Goal: Information Seeking & Learning: Learn about a topic

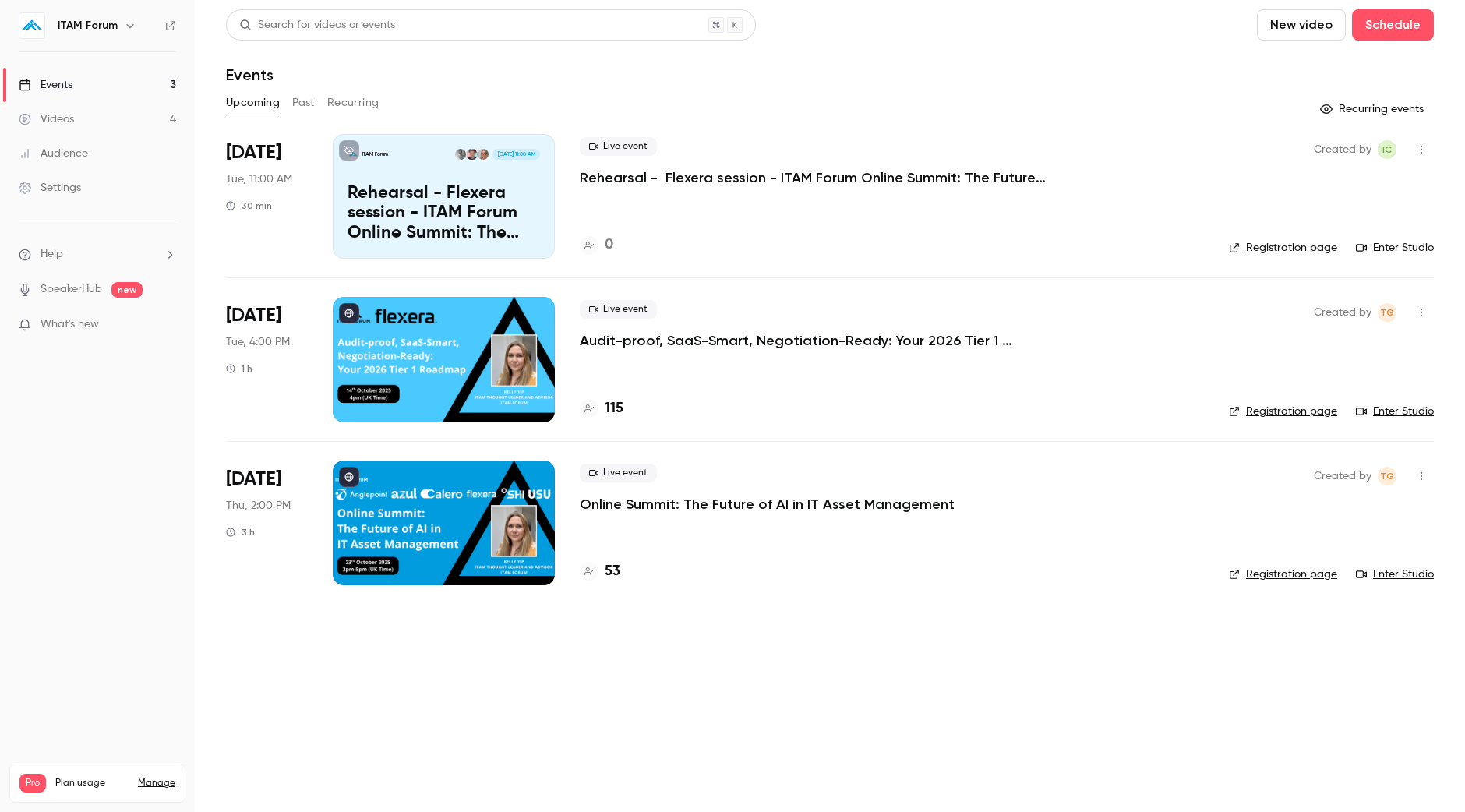
click at [313, 102] on button "Past" at bounding box center [304, 103] width 23 height 25
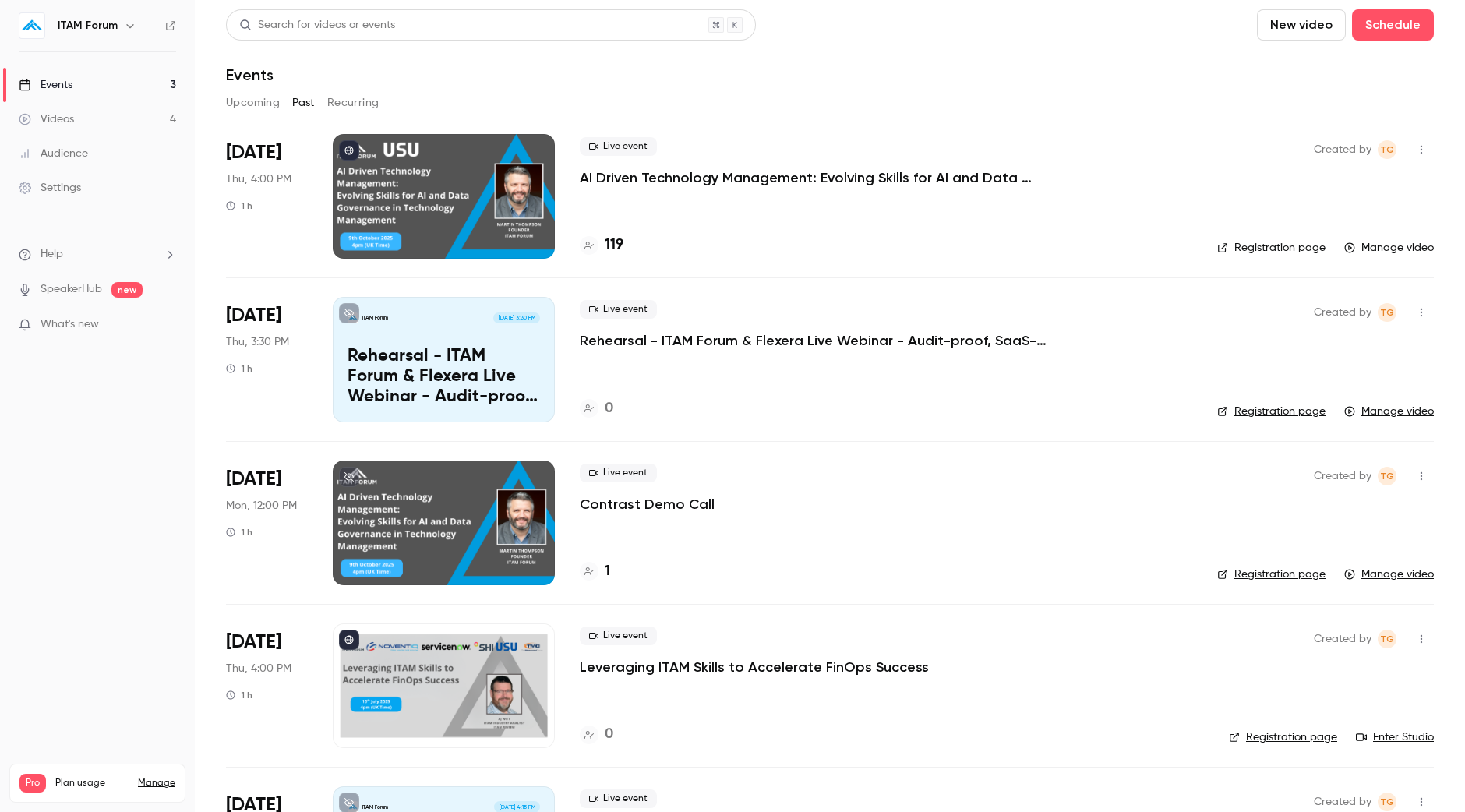
click at [652, 177] on p "AI Driven Technology Management: Evolving Skills for AI and Data Governance in …" at bounding box center [813, 177] width 467 height 18
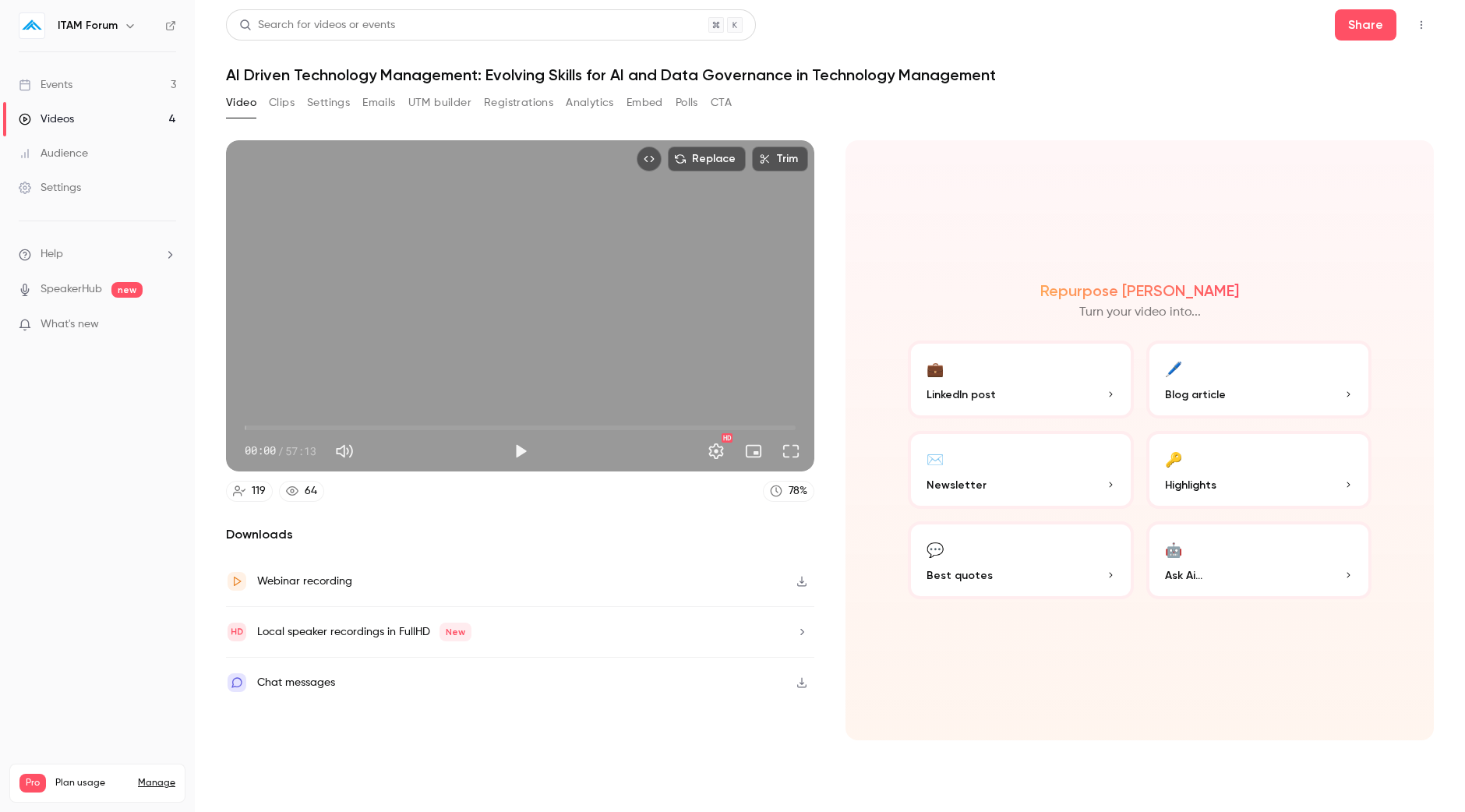
click at [518, 105] on button "Registrations" at bounding box center [518, 103] width 69 height 25
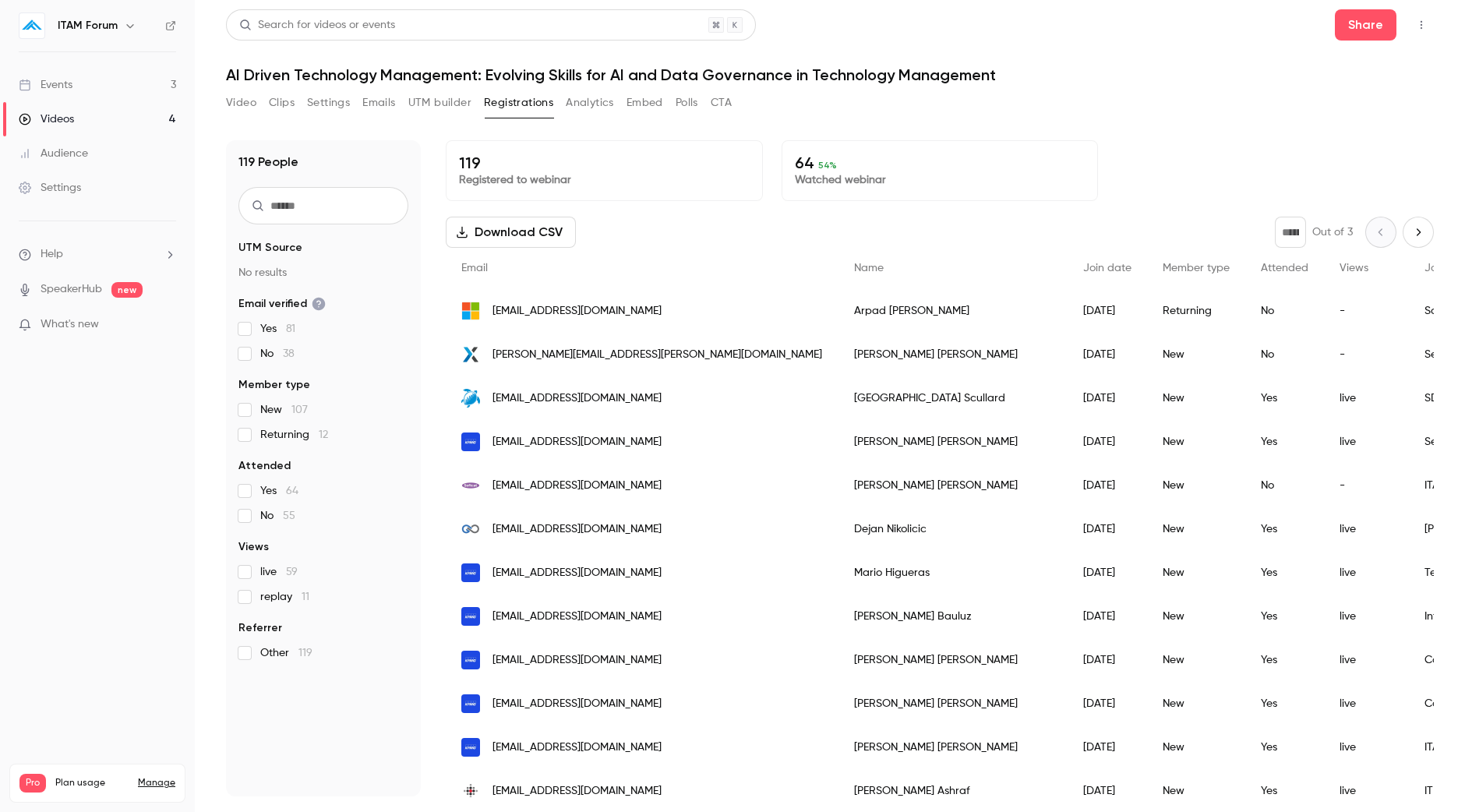
click at [834, 185] on p "Watched webinar" at bounding box center [939, 180] width 291 height 16
click at [911, 164] on p "64 54 %" at bounding box center [939, 162] width 291 height 18
click at [818, 163] on span "54 %" at bounding box center [827, 165] width 18 height 10
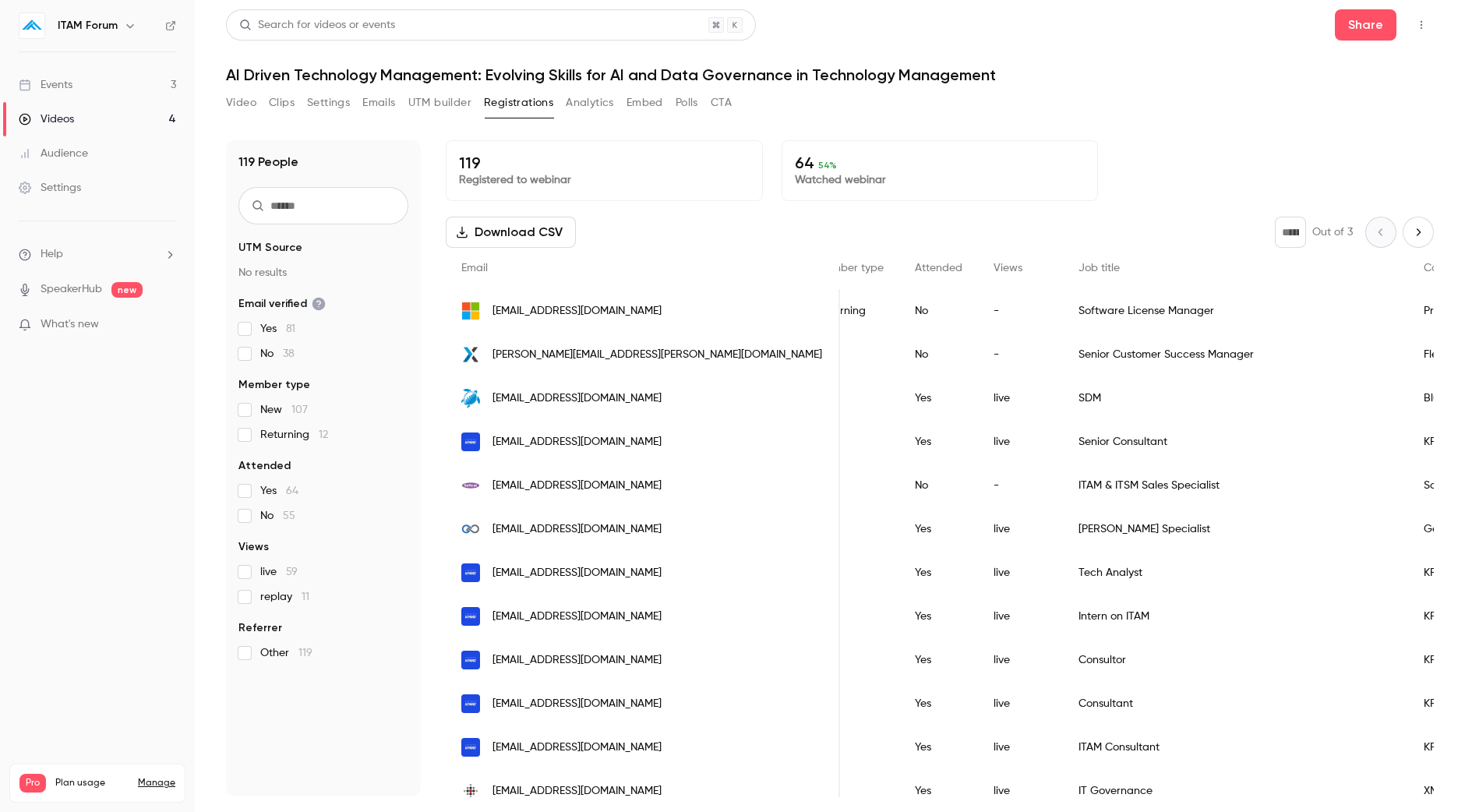
click at [526, 235] on button "Download CSV" at bounding box center [510, 232] width 130 height 31
click at [93, 124] on link "Videos 4" at bounding box center [97, 119] width 195 height 34
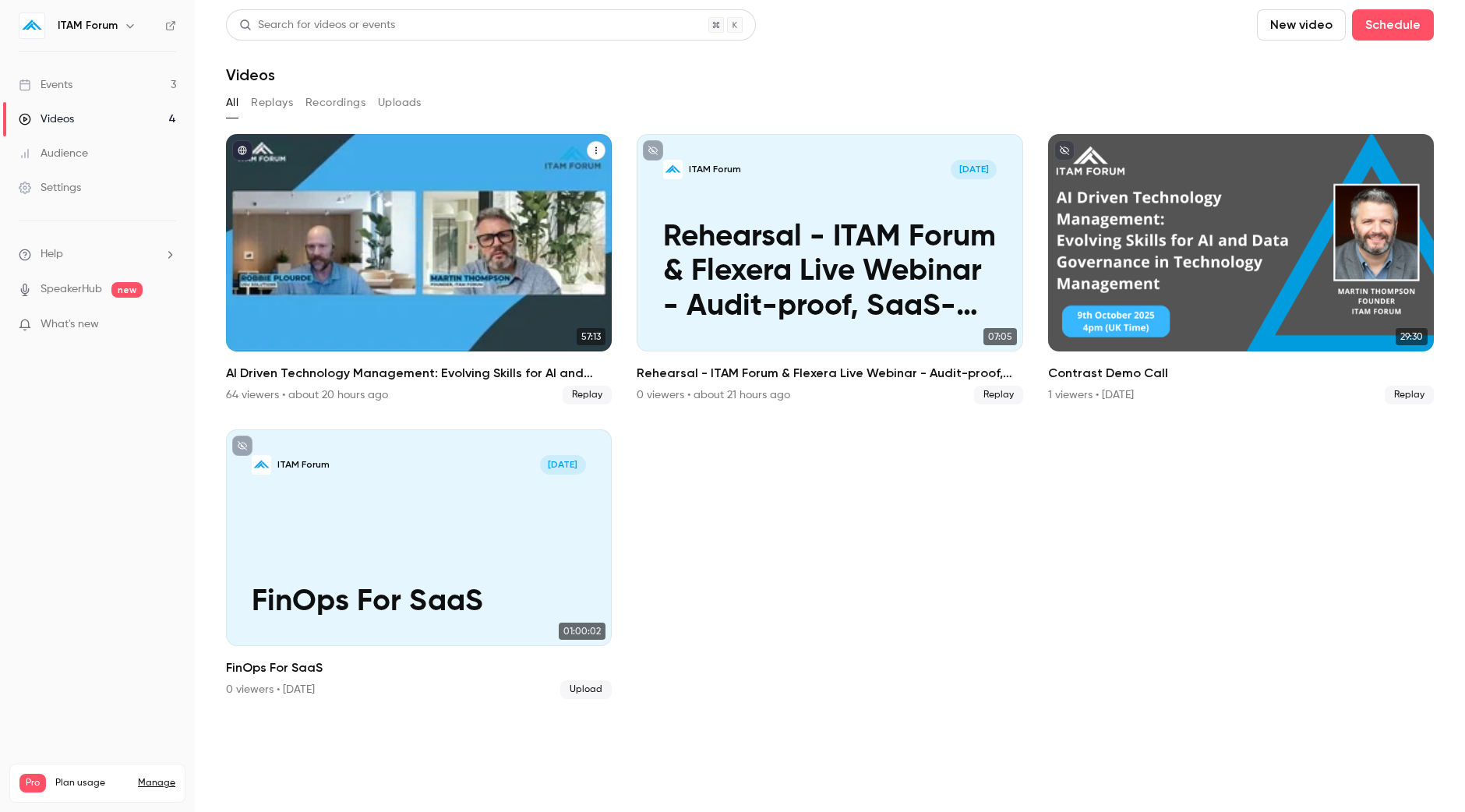
click at [300, 282] on div "AI Driven Technology Management: Evolving Skills for AI and Data Governance in …" at bounding box center [419, 242] width 386 height 217
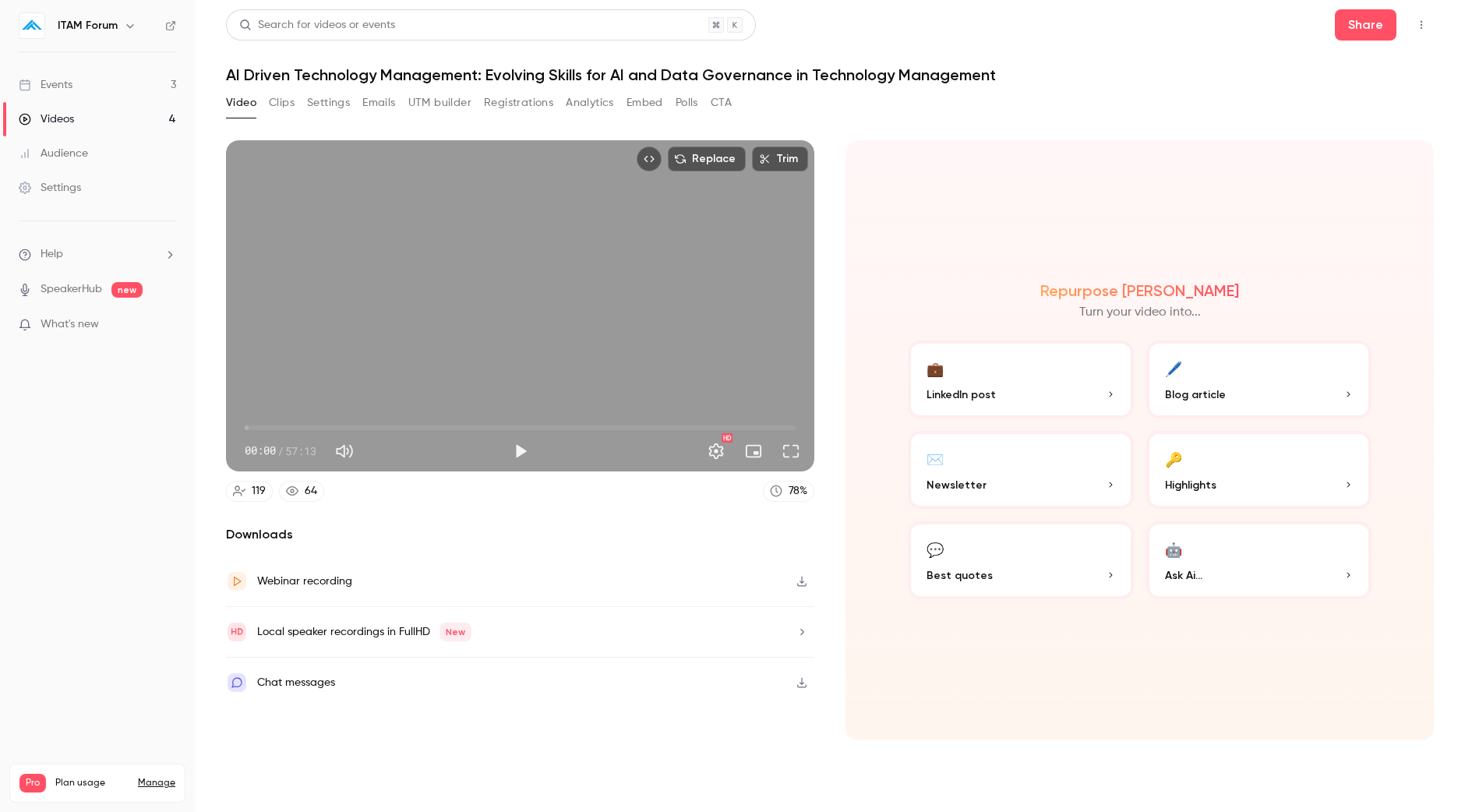
click at [1086, 540] on button "💬 Best quotes" at bounding box center [1021, 560] width 226 height 78
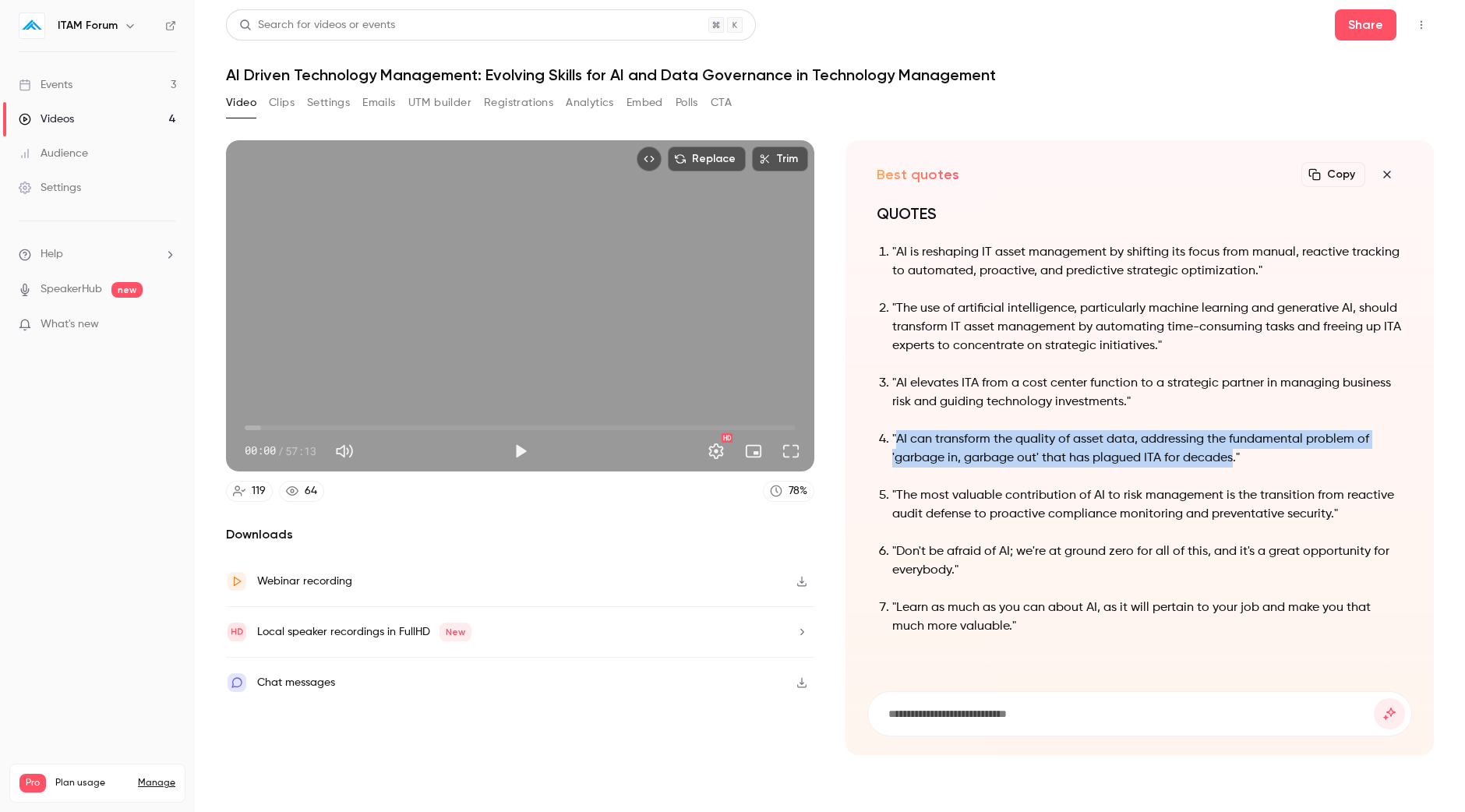
drag, startPoint x: 1235, startPoint y: 461, endPoint x: 897, endPoint y: 437, distance: 338.9
click at [897, 437] on p ""AI can transform the quality of asset data, addressing the fundamental problem…" at bounding box center [1147, 449] width 511 height 38
copy p "AI can transform the quality of asset data, addressing the fundamental problem …"
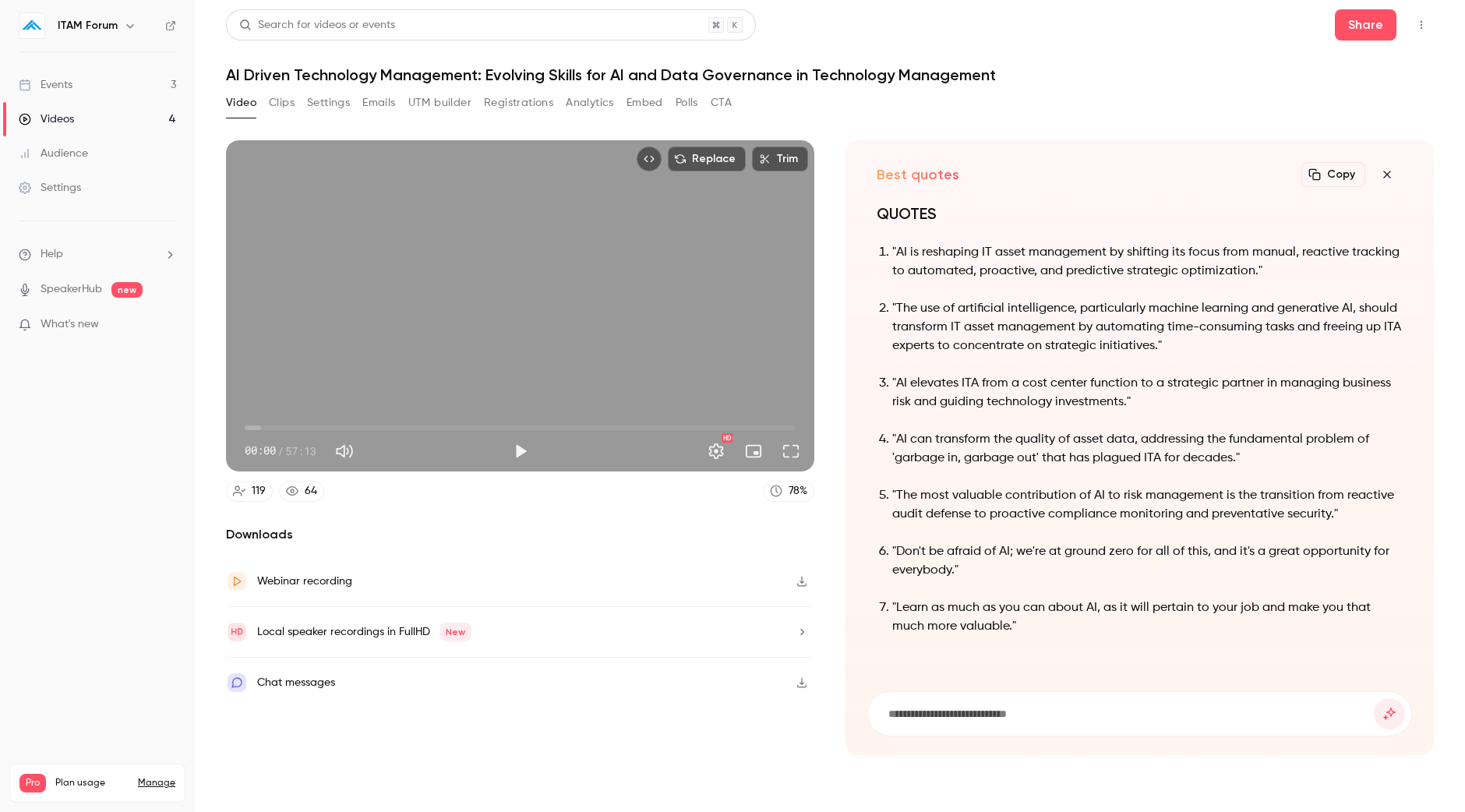
click at [959, 711] on input at bounding box center [1131, 714] width 487 height 17
type input "**********"
click at [1373, 698] on button "submit" at bounding box center [1389, 714] width 31 height 31
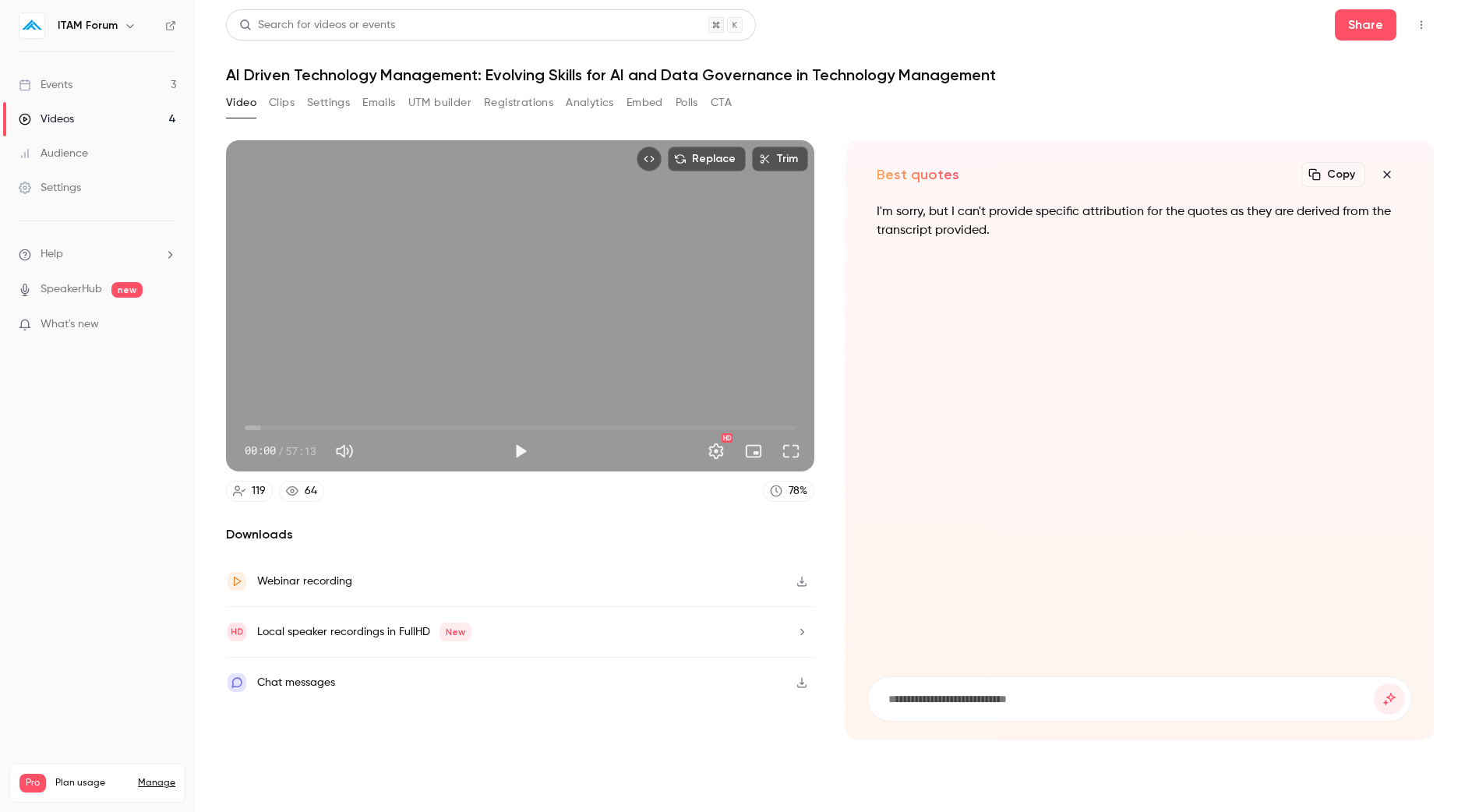
click at [962, 706] on form at bounding box center [1139, 698] width 543 height 44
click at [984, 695] on input at bounding box center [1131, 699] width 487 height 17
paste input "**********"
type input "**********"
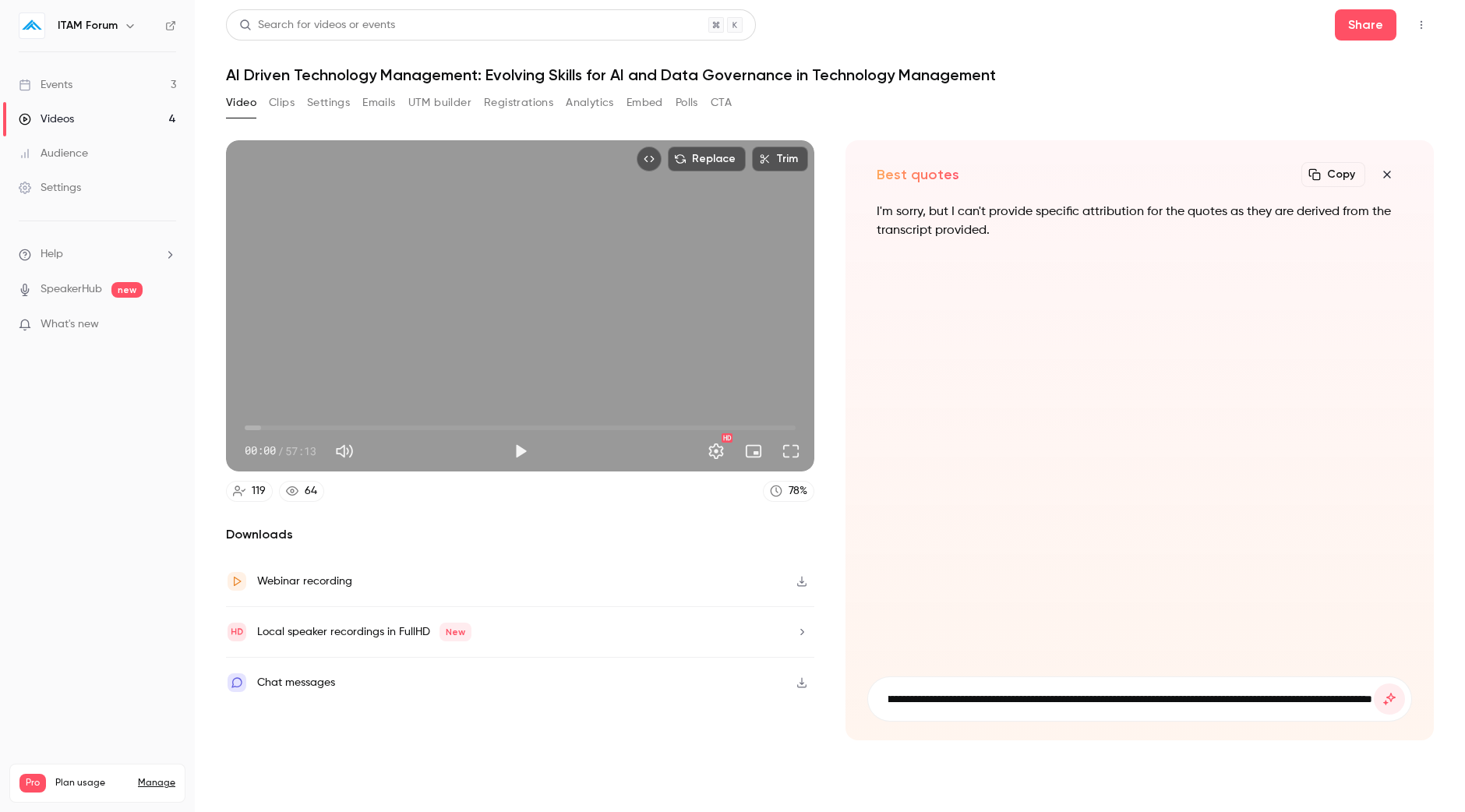
click at [1373, 684] on button "submit" at bounding box center [1389, 699] width 31 height 31
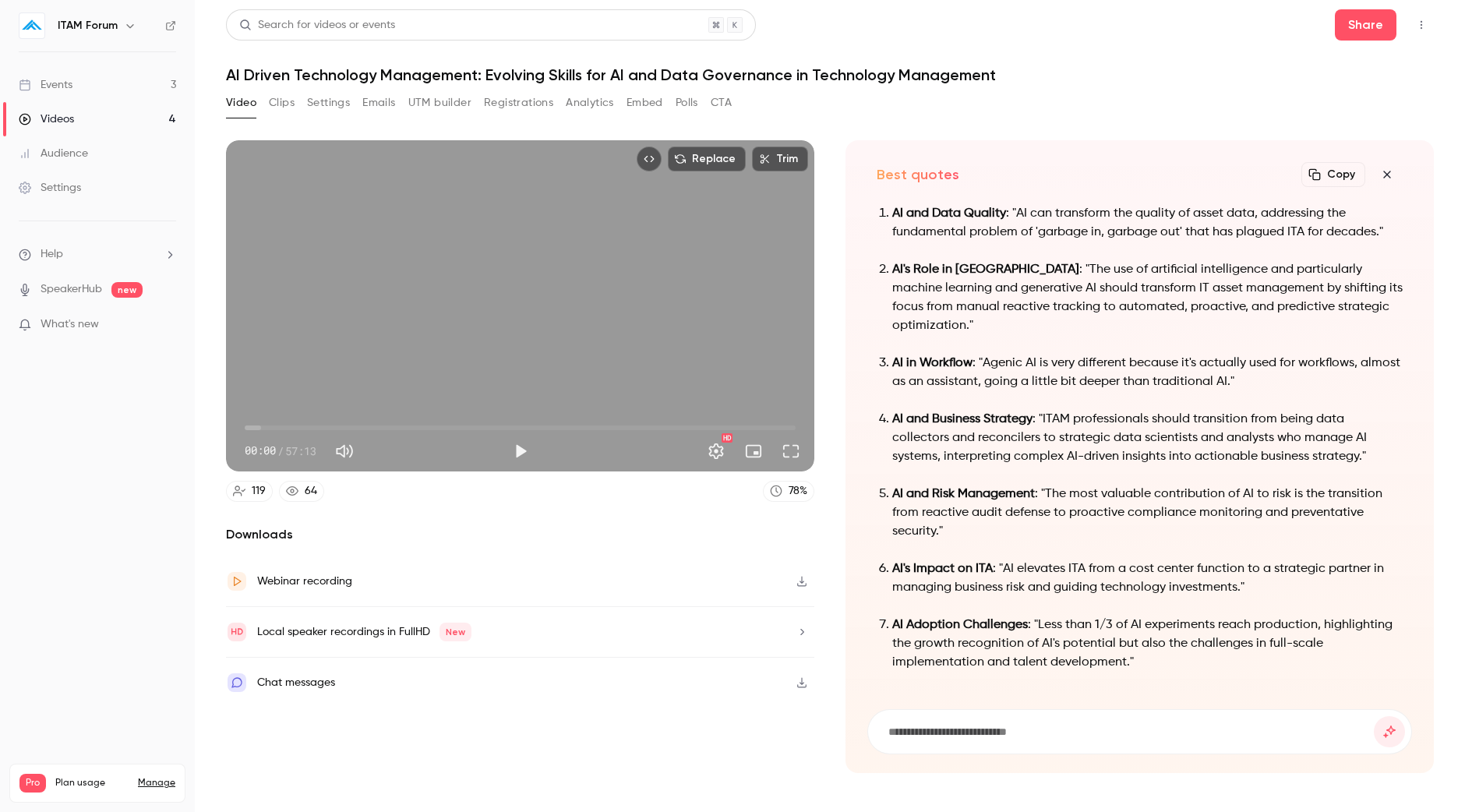
click at [1384, 165] on button "button" at bounding box center [1387, 175] width 31 height 31
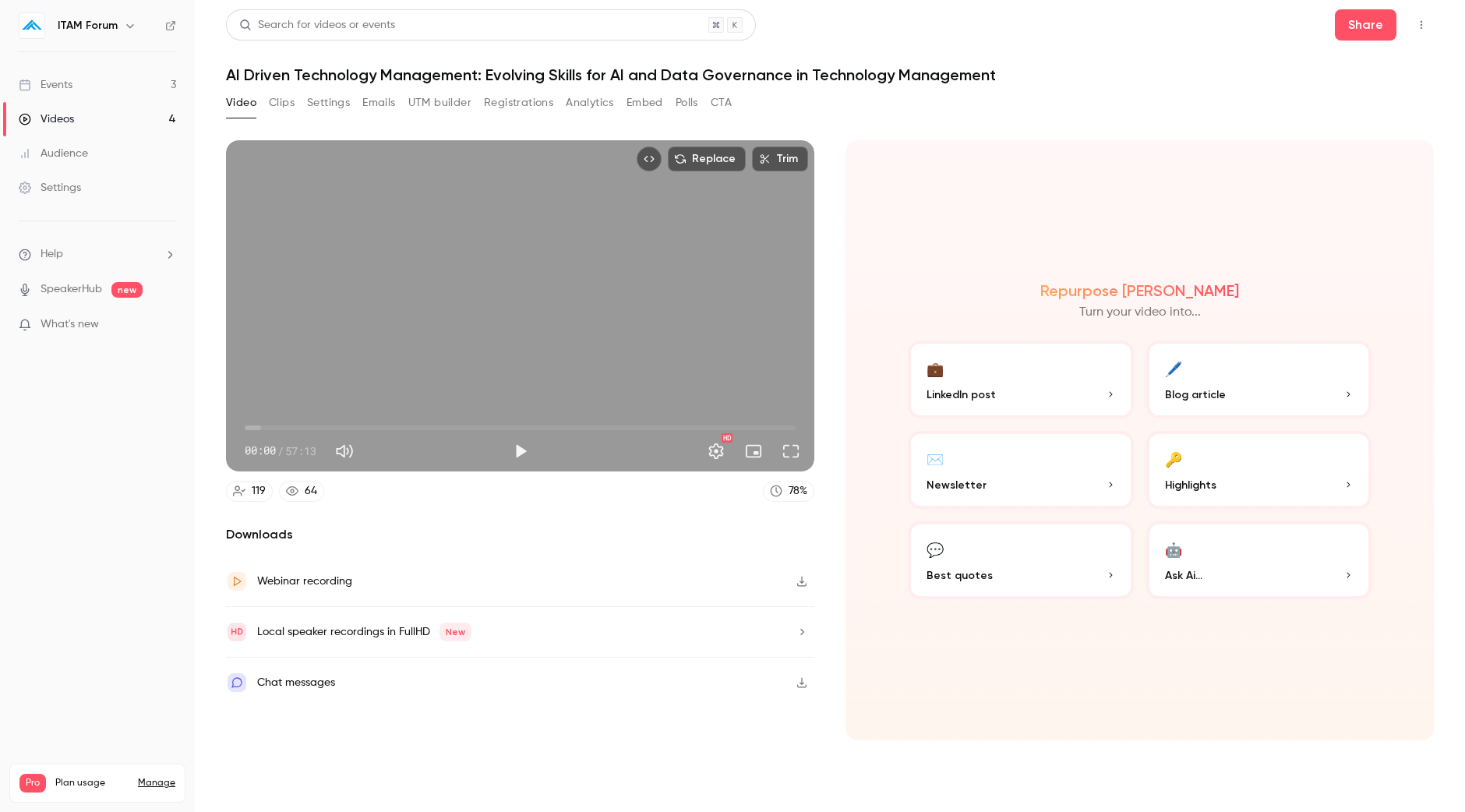
click at [1016, 556] on button "💬 Best quotes" at bounding box center [1021, 560] width 226 height 78
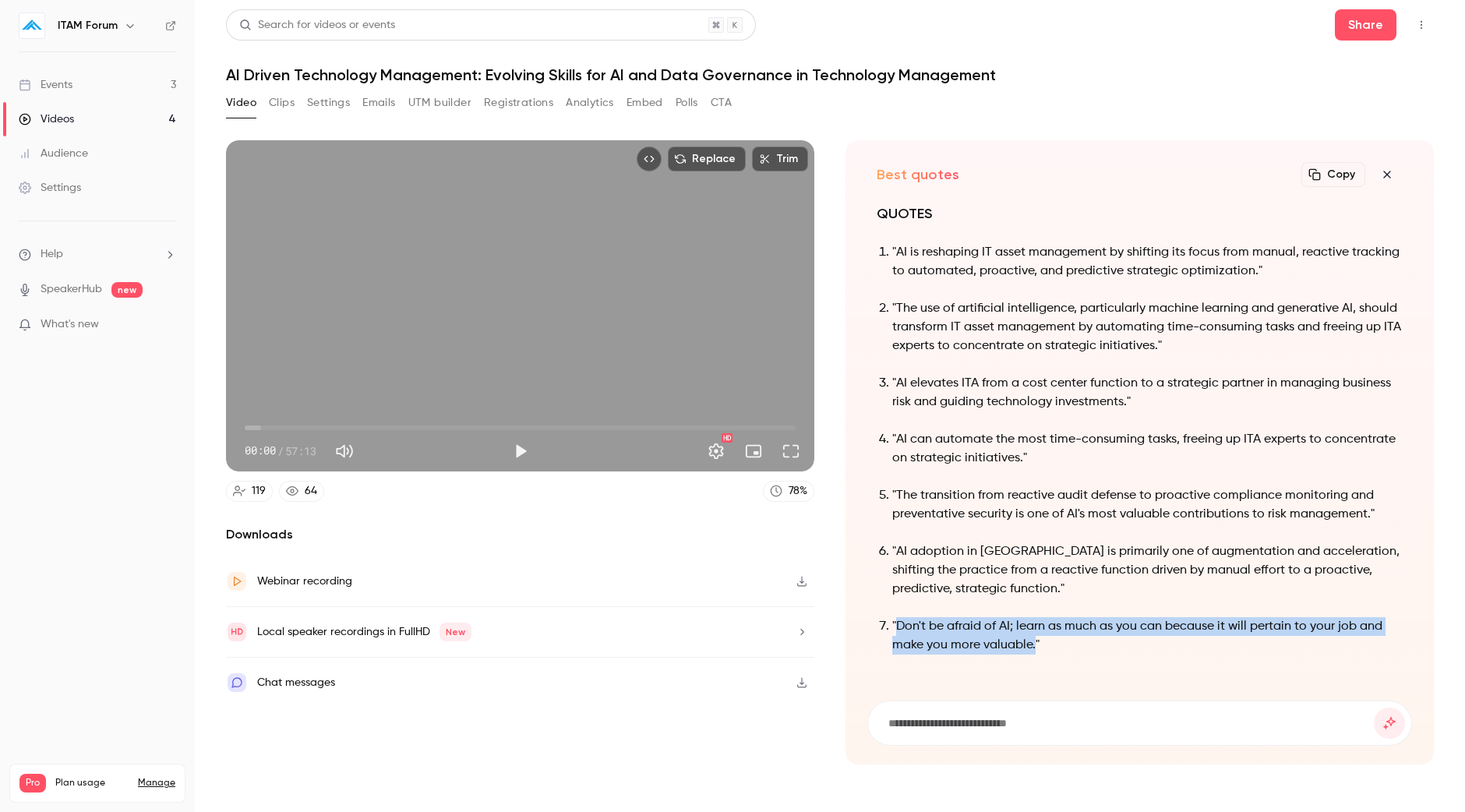
drag, startPoint x: 1035, startPoint y: 648, endPoint x: 894, endPoint y: 625, distance: 142.9
click at [894, 625] on p ""Don't be afraid of AI; learn as much as you can because it will pertain to you…" at bounding box center [1147, 636] width 511 height 38
click at [931, 712] on form at bounding box center [1139, 723] width 543 height 44
click at [931, 723] on input at bounding box center [1131, 723] width 487 height 17
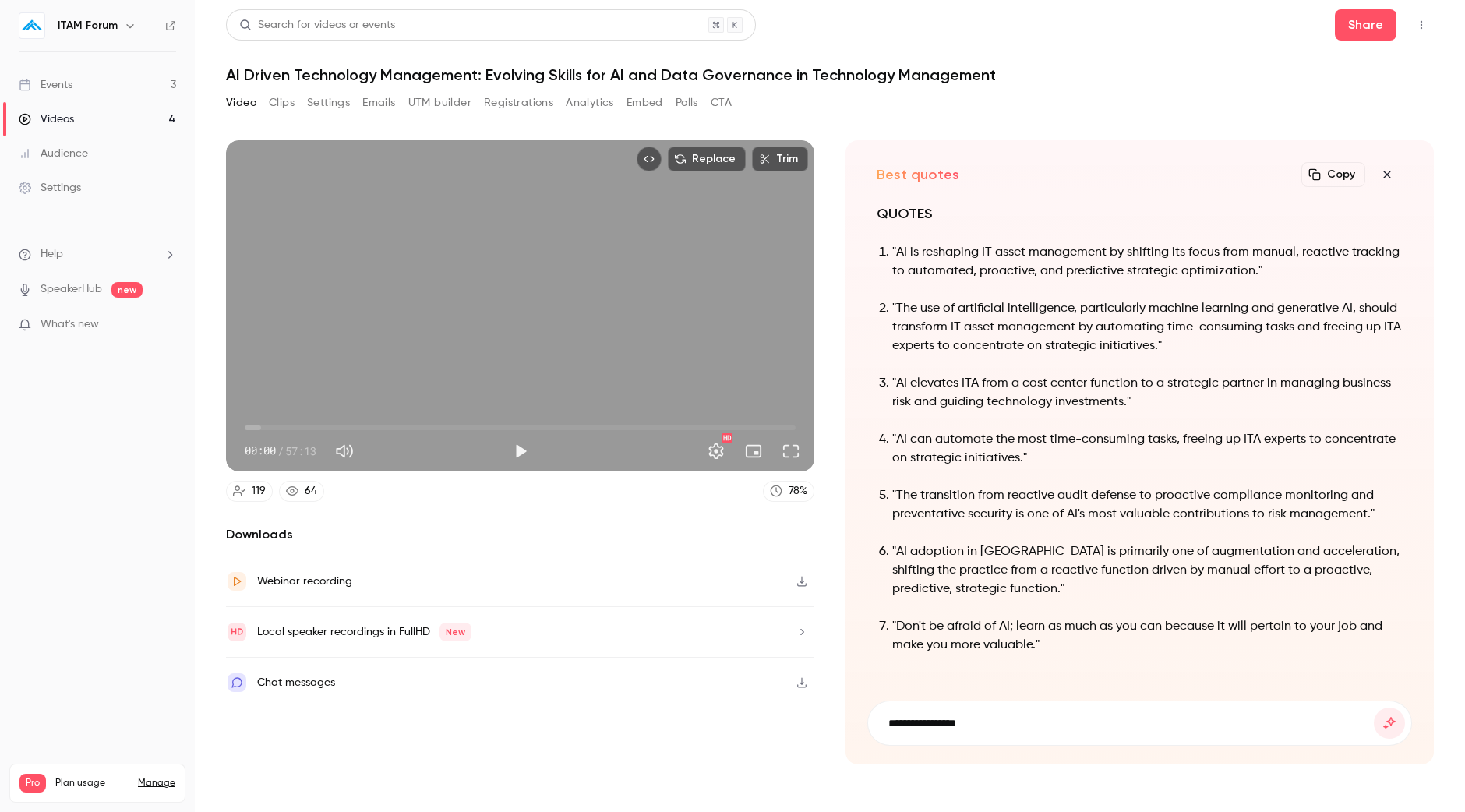
type input "**********"
click at [1373, 707] on button "submit" at bounding box center [1389, 723] width 31 height 31
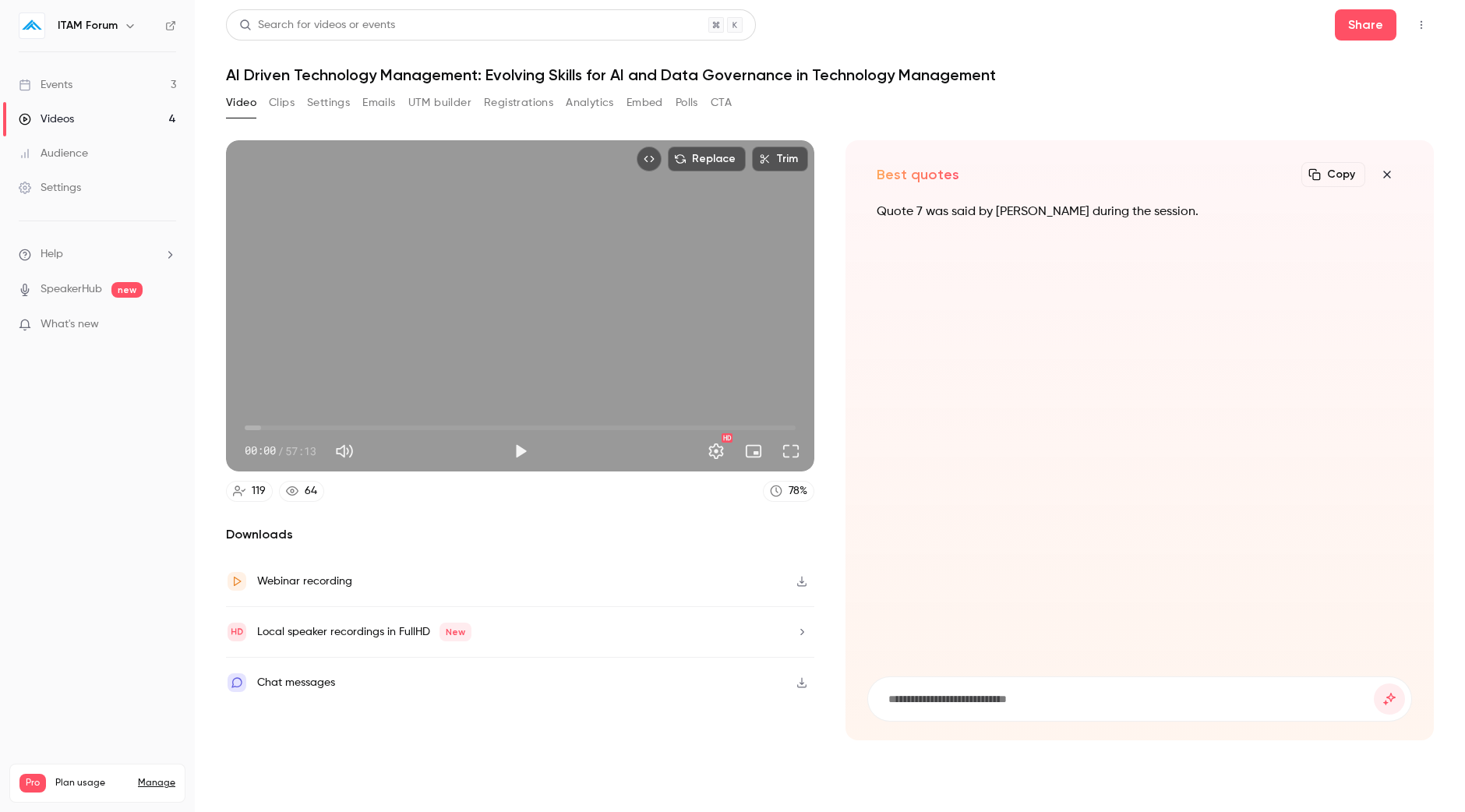
click at [1392, 170] on icon "button" at bounding box center [1386, 175] width 18 height 12
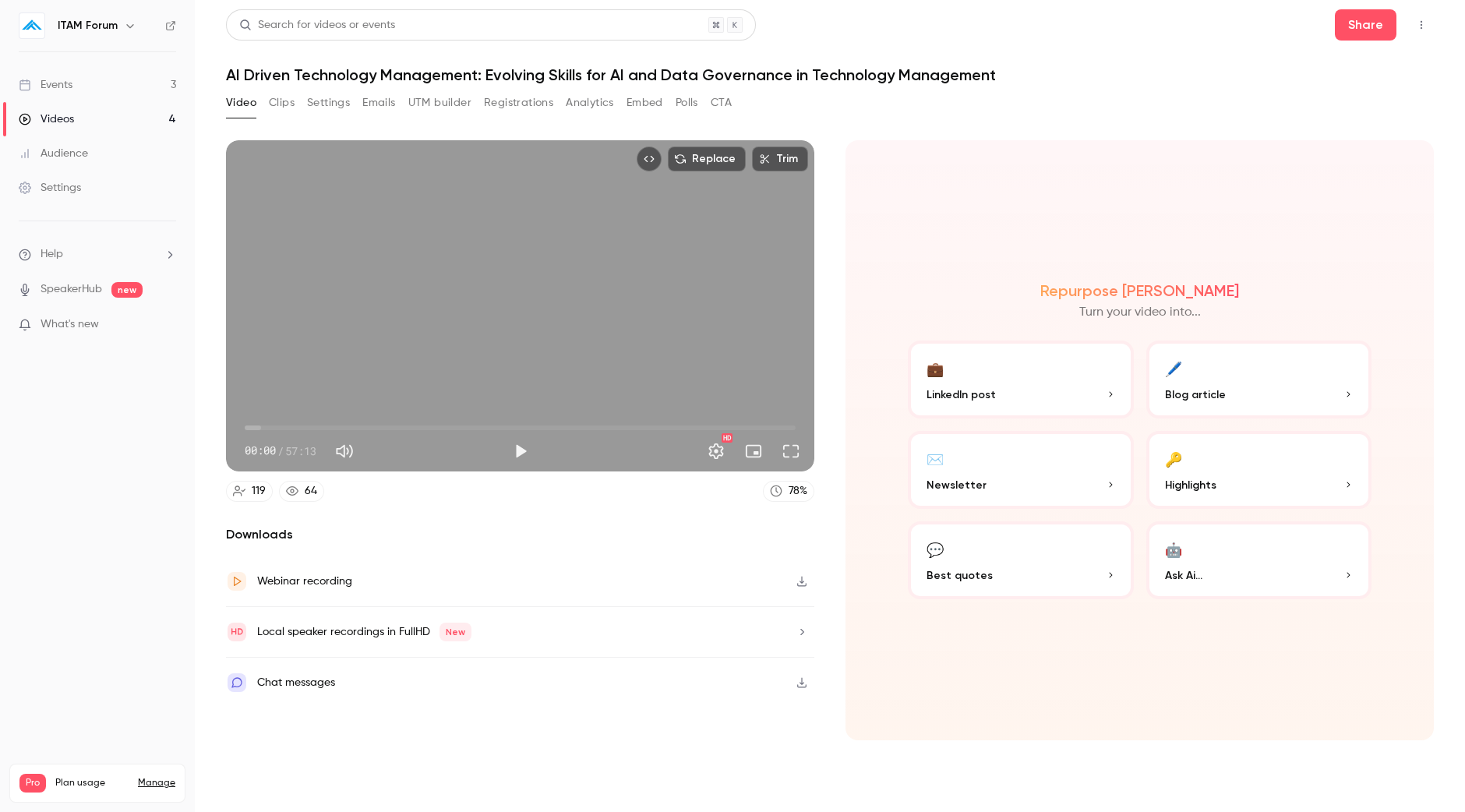
click at [980, 560] on button "💬 Best quotes" at bounding box center [1021, 560] width 226 height 78
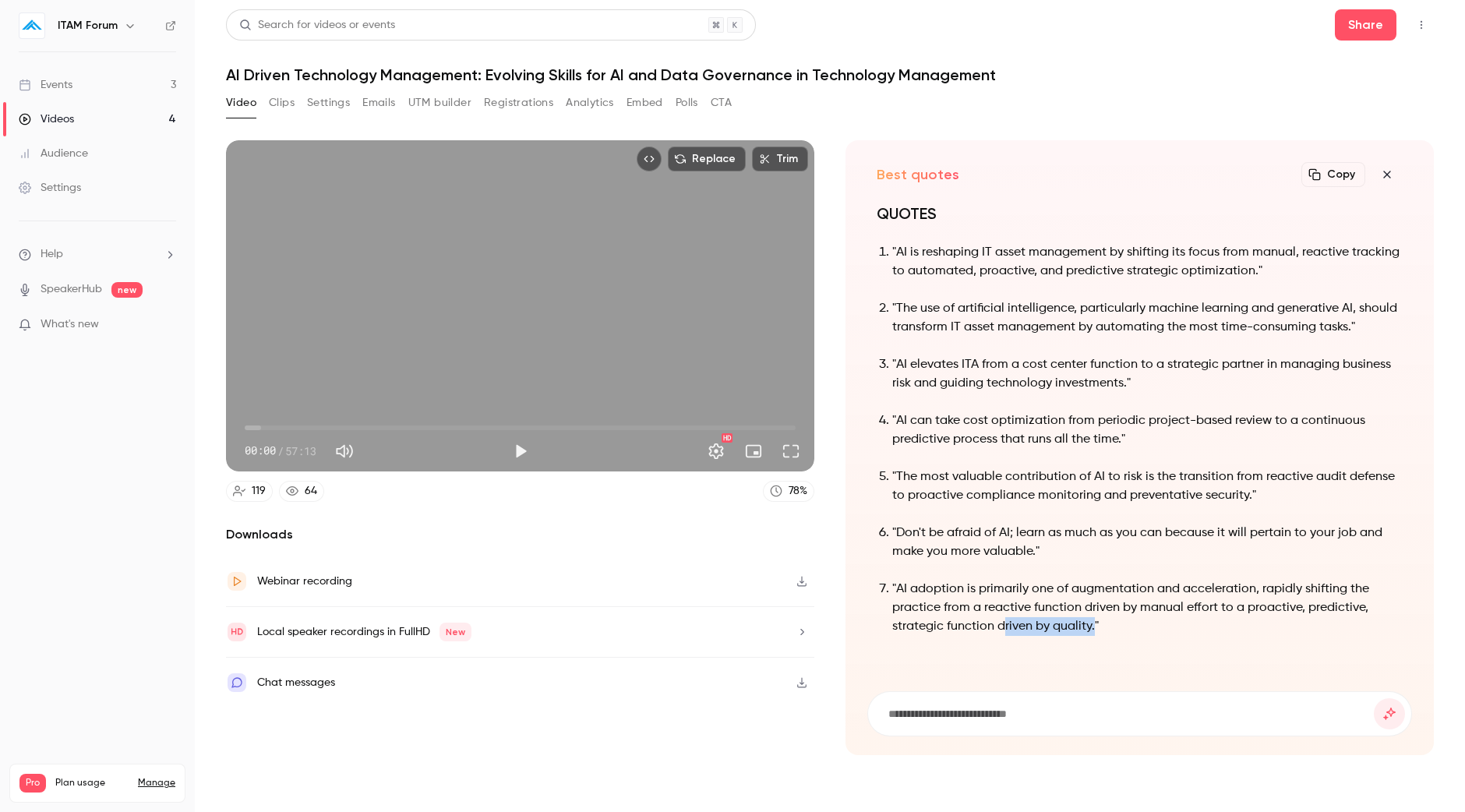
drag, startPoint x: 1093, startPoint y: 627, endPoint x: 1005, endPoint y: 618, distance: 88.5
click at [1005, 618] on p ""AI adoption is primarily one of augmentation and acceleration, rapidly shiftin…" at bounding box center [1147, 608] width 511 height 56
click at [1019, 554] on p ""Don't be afraid of AI; learn as much as you can because it will pertain to you…" at bounding box center [1147, 542] width 511 height 38
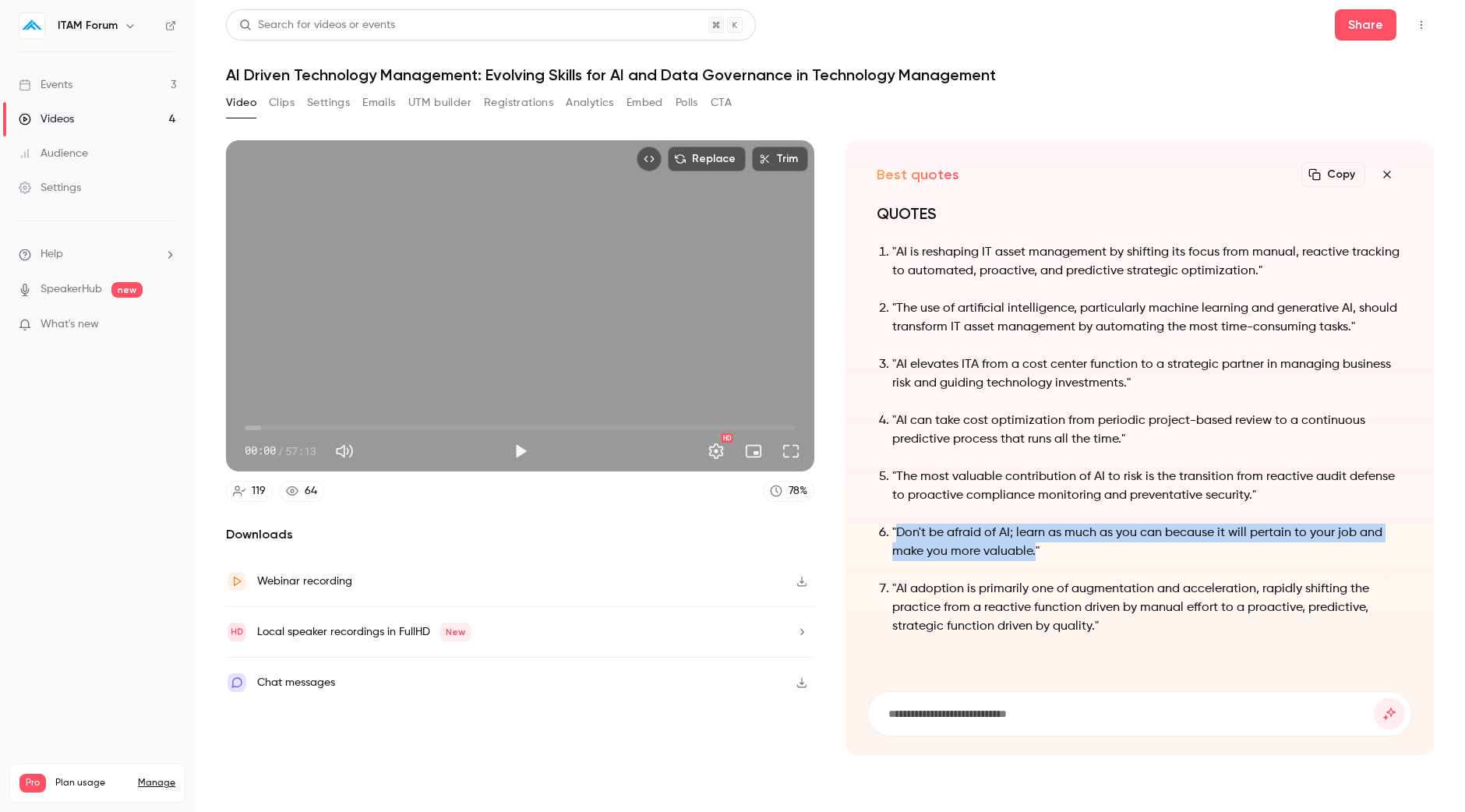
drag, startPoint x: 1034, startPoint y: 554, endPoint x: 898, endPoint y: 534, distance: 137.5
click at [898, 534] on p ""Don't be afraid of AI; learn as much as you can because it will pertain to you…" at bounding box center [1147, 542] width 511 height 38
copy p "Don't be afraid of AI; learn as much as you can because it will pertain to your…"
click at [984, 696] on form at bounding box center [1139, 713] width 543 height 44
click at [978, 722] on input at bounding box center [1131, 714] width 487 height 17
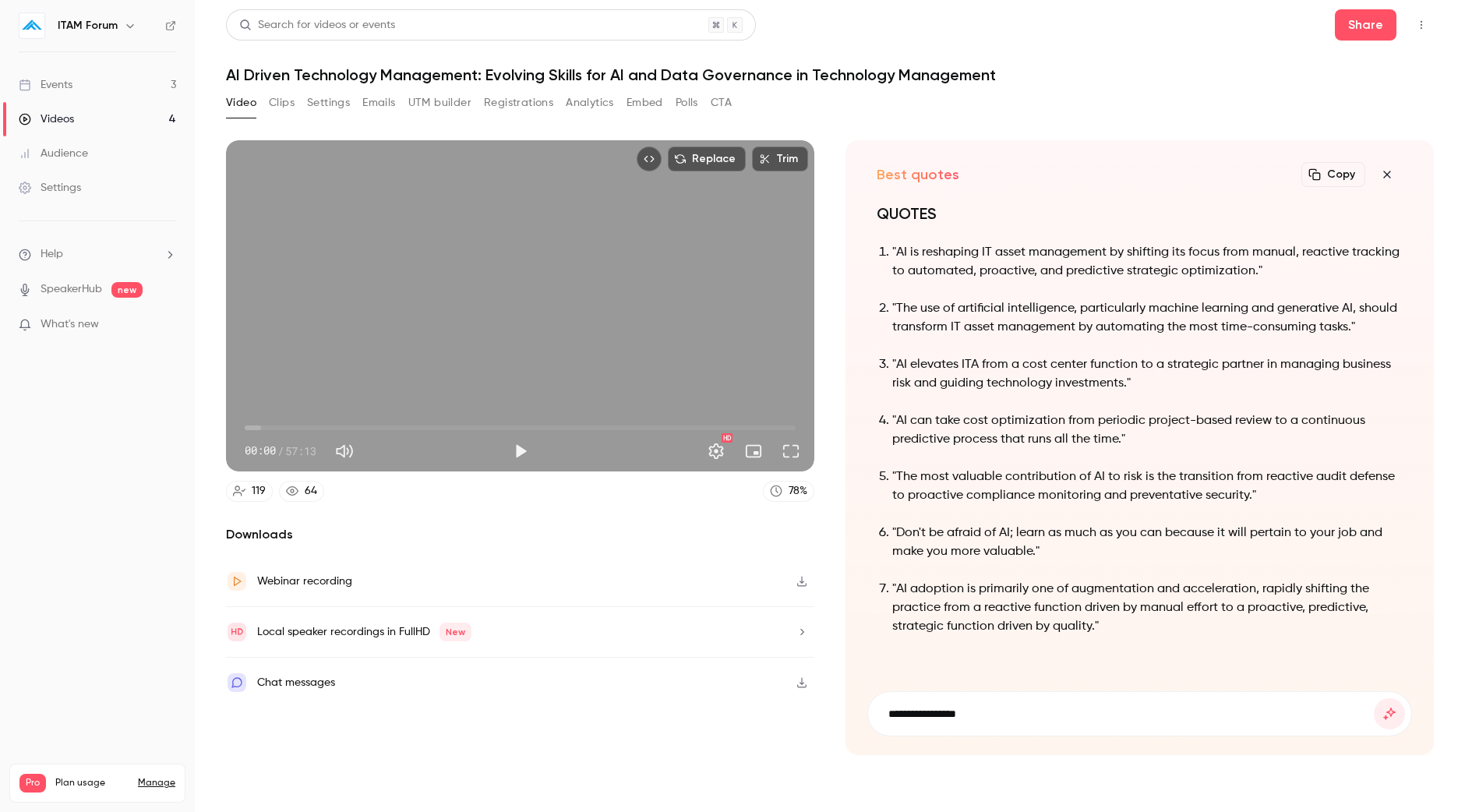
type input "**********"
click at [1373, 698] on button "submit" at bounding box center [1389, 714] width 31 height 31
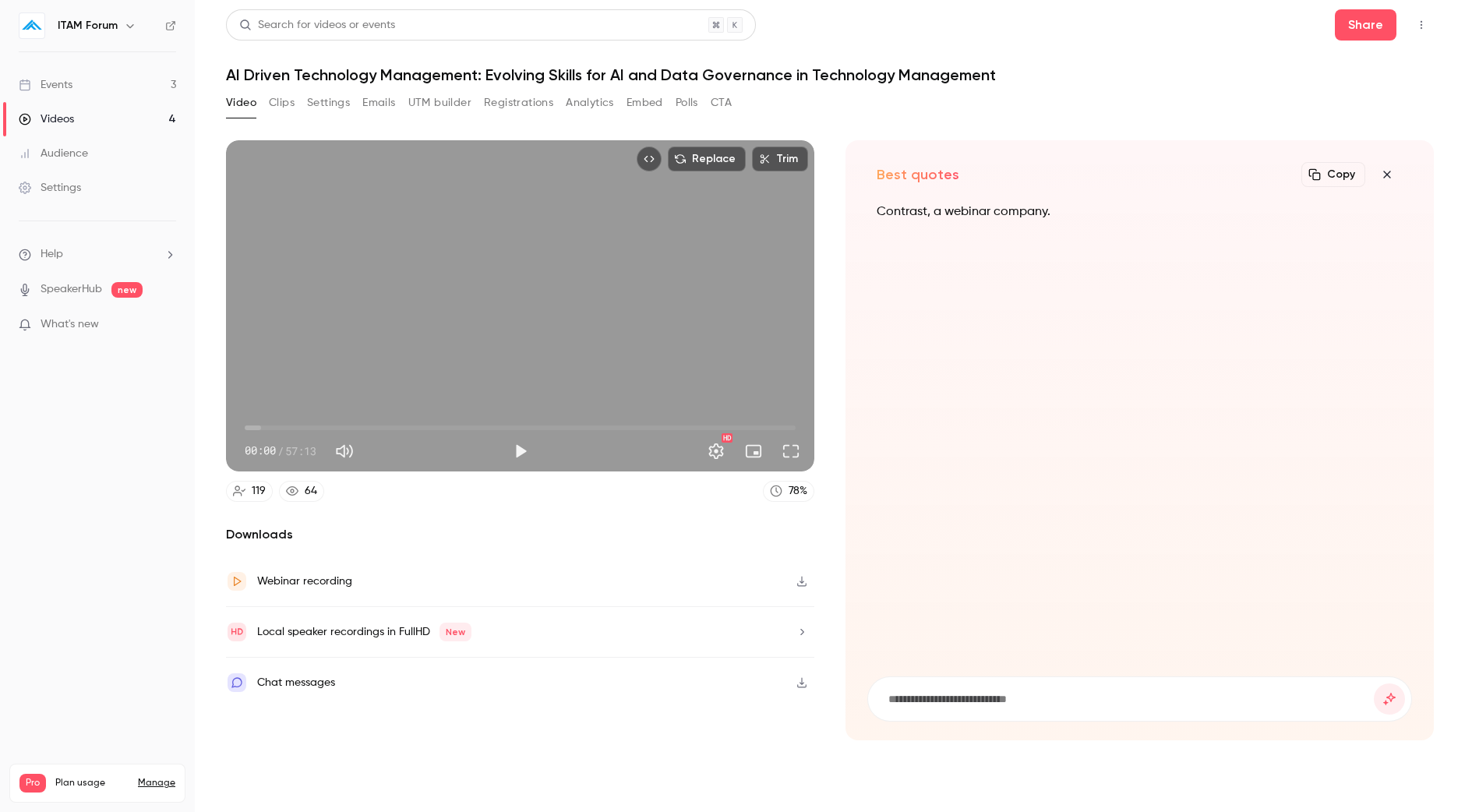
click at [1391, 170] on icon "button" at bounding box center [1386, 175] width 18 height 12
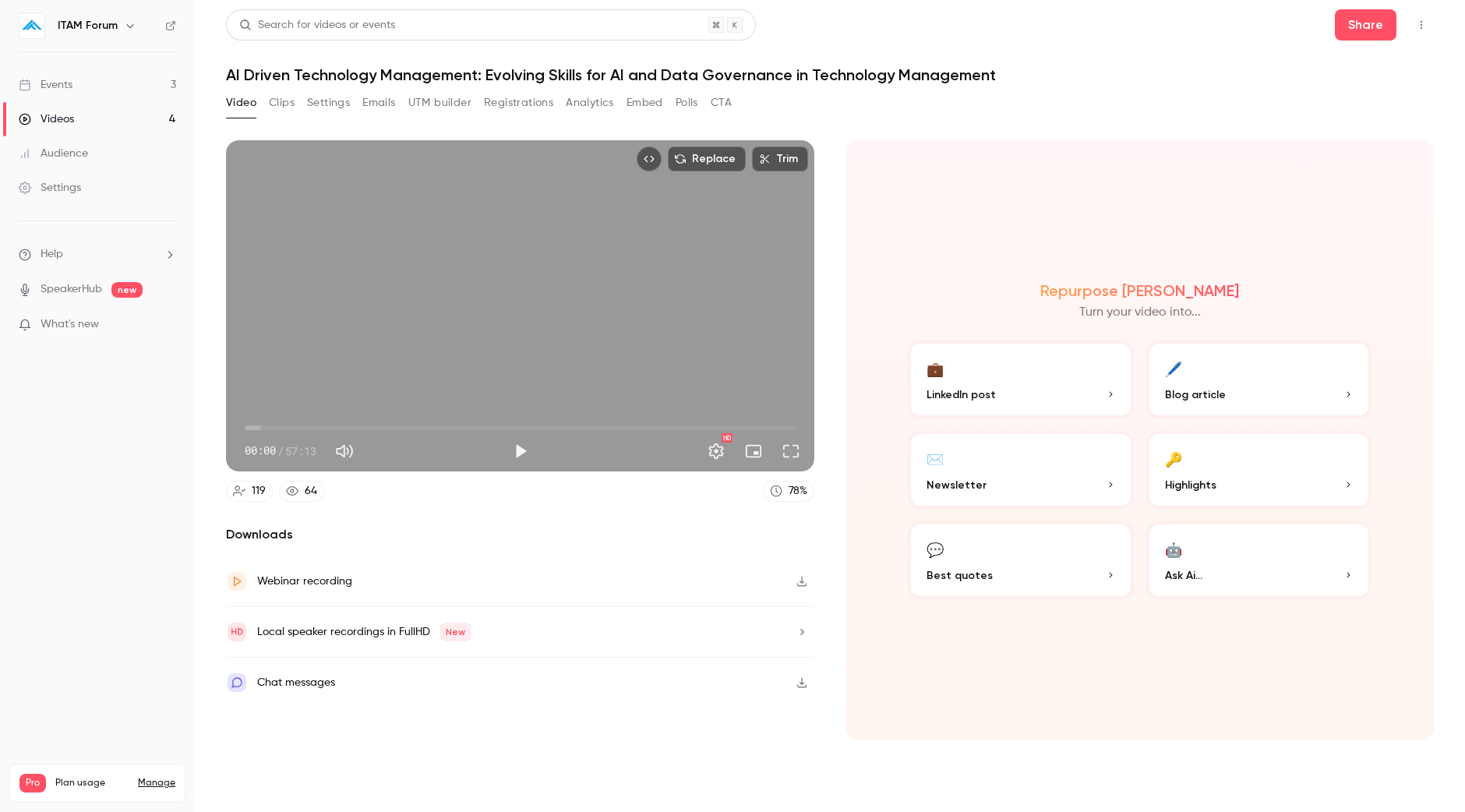
click at [1211, 554] on button "🤖 Ask Ai..." at bounding box center [1259, 560] width 226 height 78
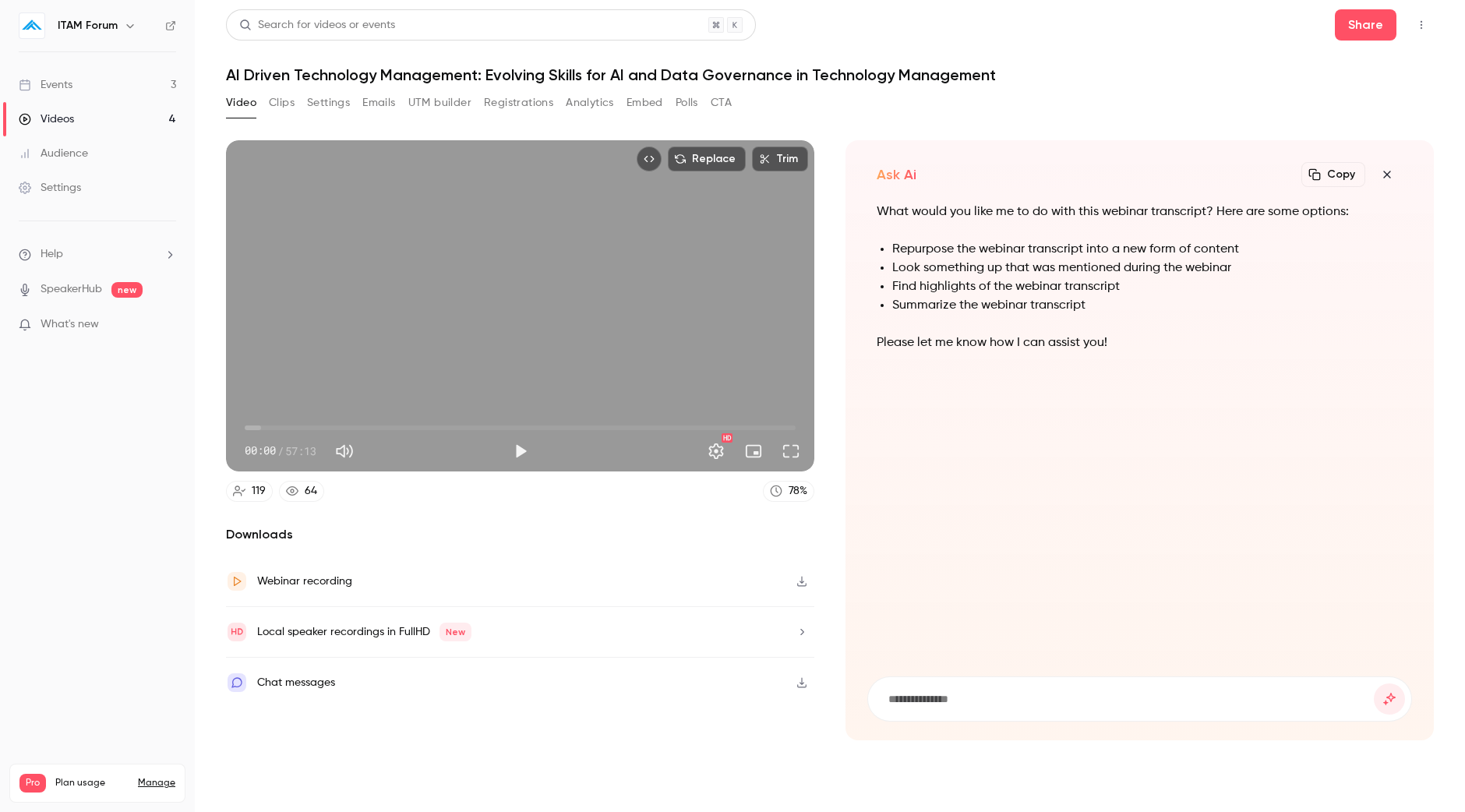
click at [1011, 701] on input at bounding box center [1131, 699] width 487 height 17
paste input "**********"
type input "**********"
click at [1373, 684] on button "submit" at bounding box center [1389, 699] width 31 height 31
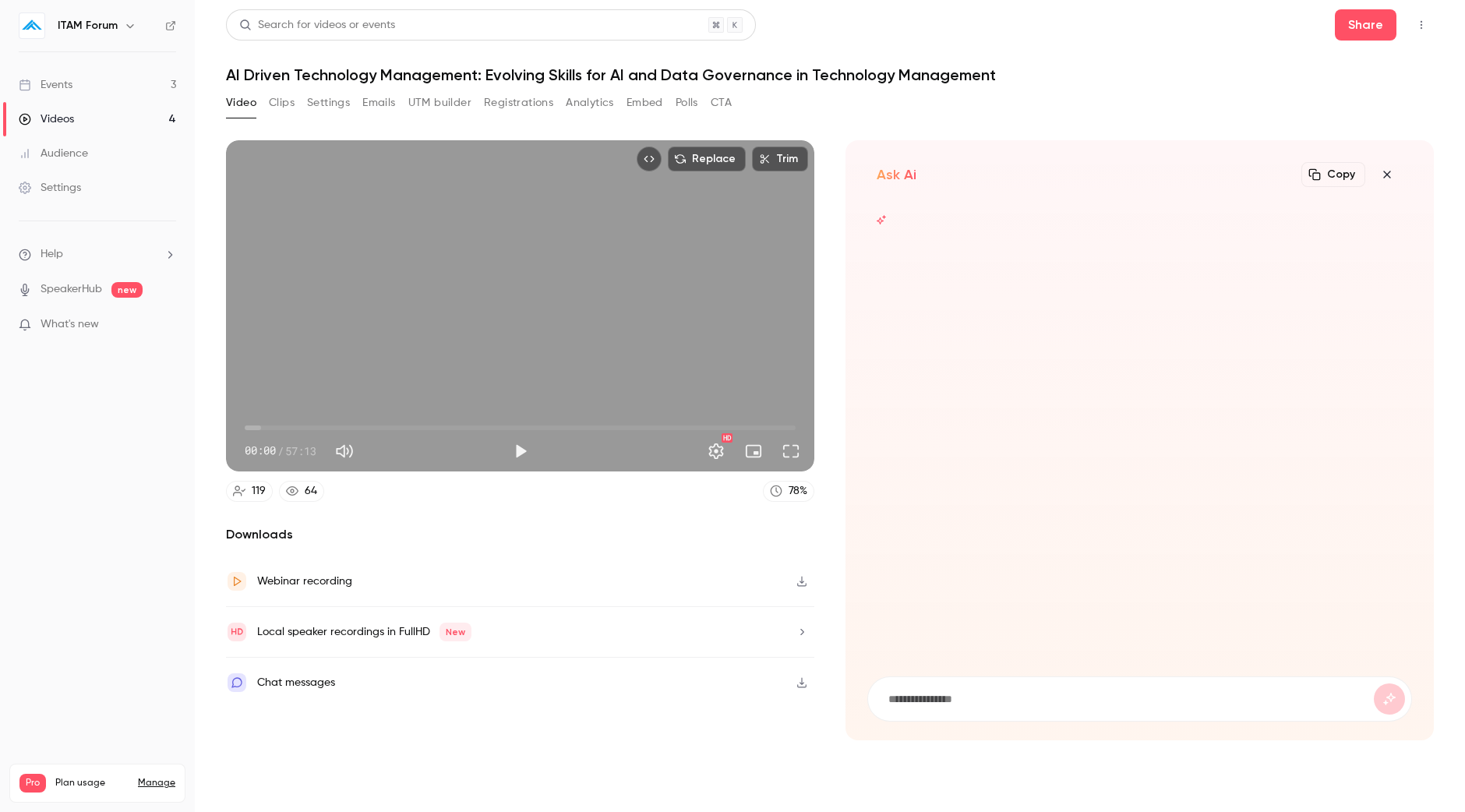
scroll to position [0, 0]
